Goal: Transaction & Acquisition: Purchase product/service

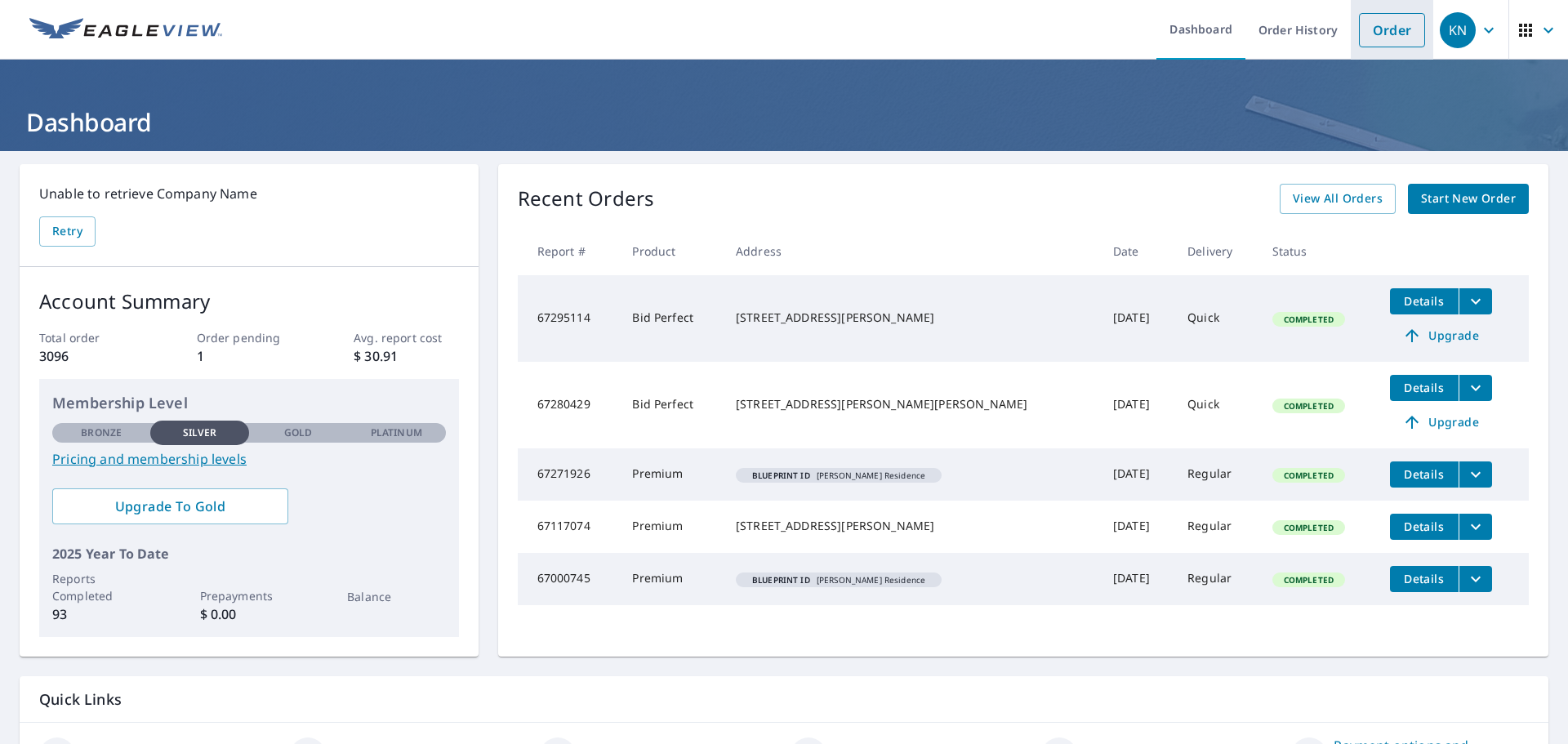
click at [1361, 36] on link "Order" at bounding box center [1392, 30] width 67 height 34
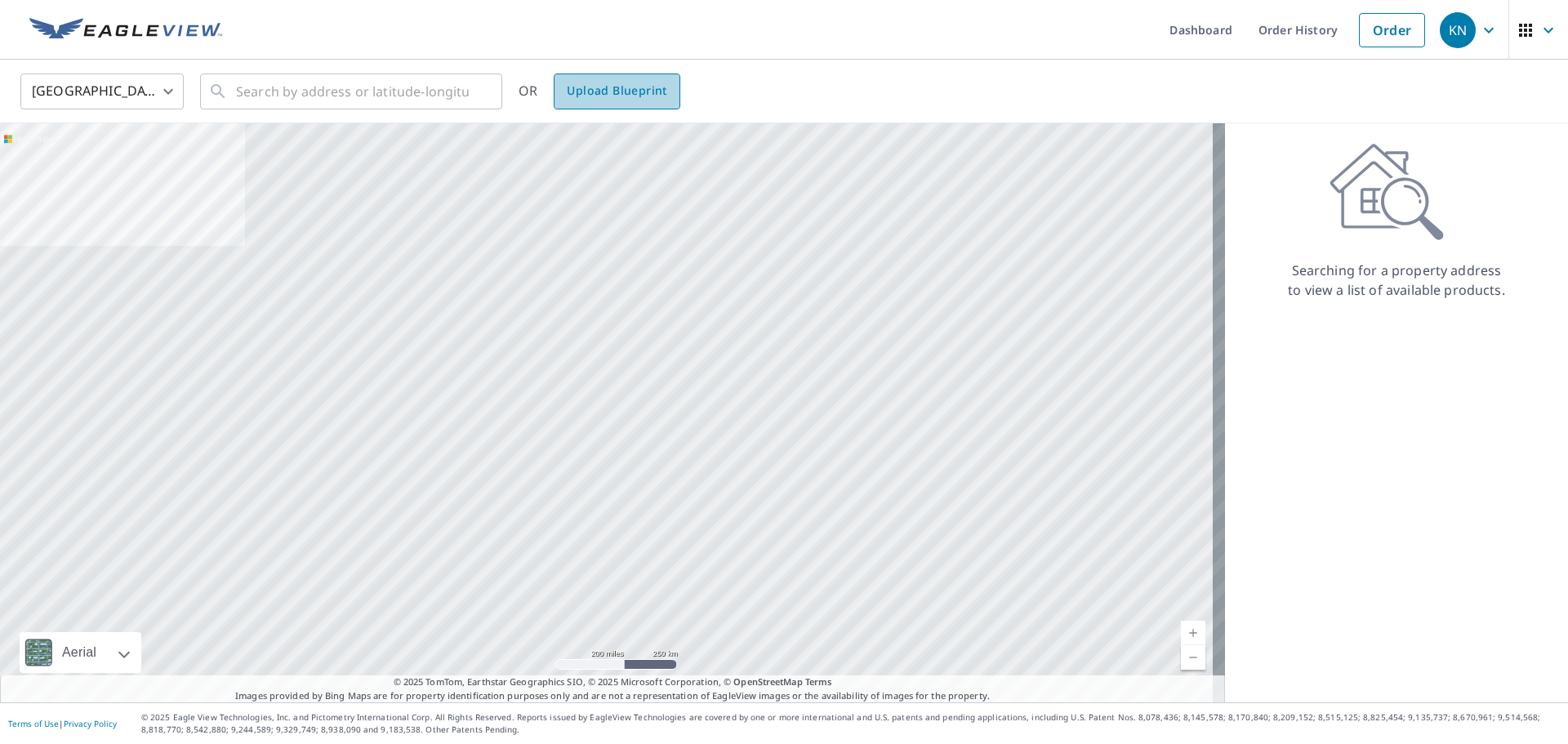
click at [654, 89] on span "Upload Blueprint" at bounding box center [616, 90] width 100 height 20
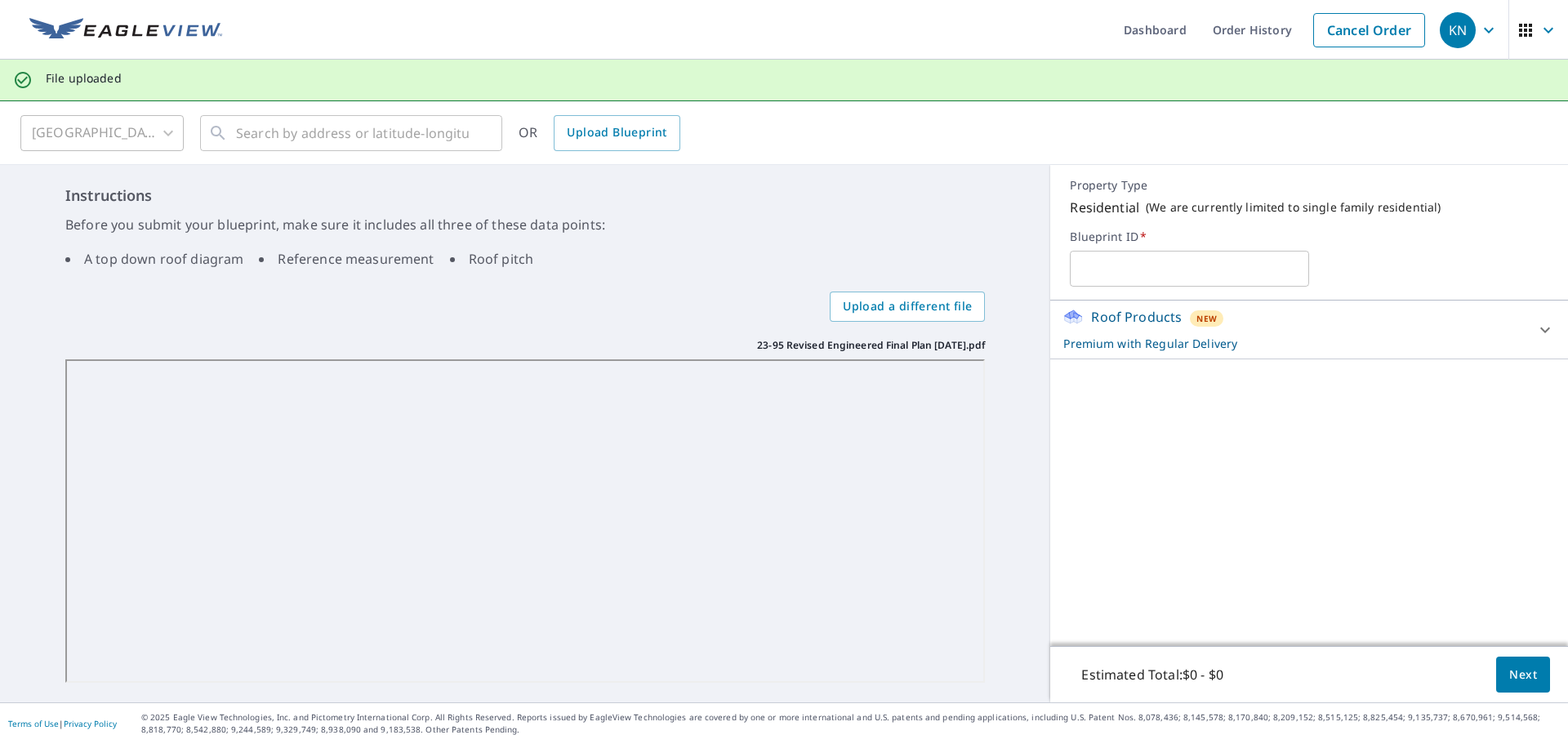
click at [1101, 272] on input "text" at bounding box center [1189, 269] width 239 height 46
type input "Kees Camp"
click at [1101, 327] on div "Roof Products New Premium with Regular Delivery" at bounding box center [1295, 329] width 462 height 45
click at [1520, 675] on span "Next" at bounding box center [1523, 674] width 28 height 20
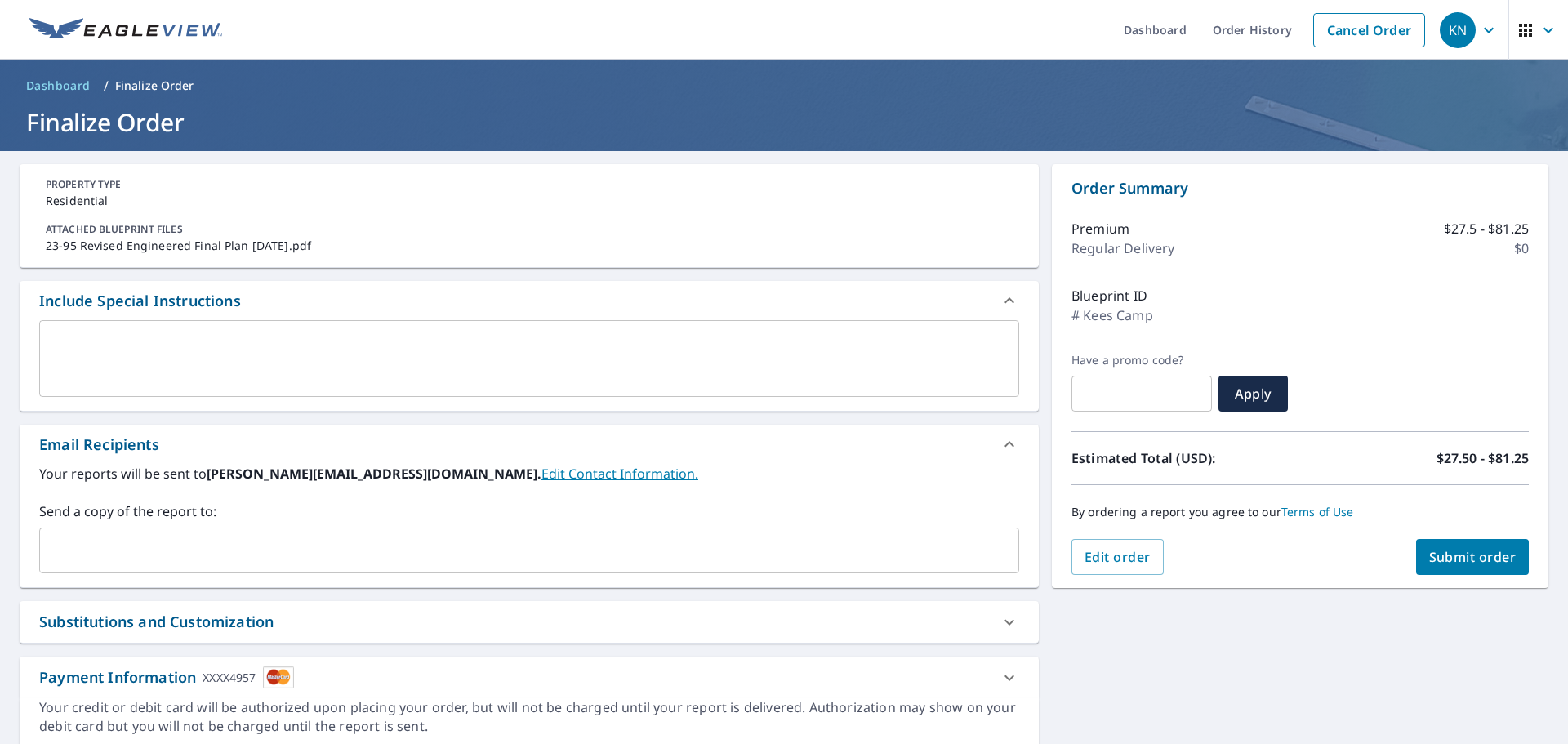
click at [1448, 558] on span "Submit order" at bounding box center [1473, 557] width 88 height 18
checkbox input "true"
